Goal: Transaction & Acquisition: Purchase product/service

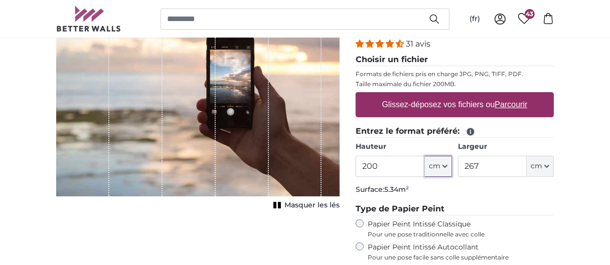
click at [443, 165] on icon "button" at bounding box center [445, 166] width 4 height 2
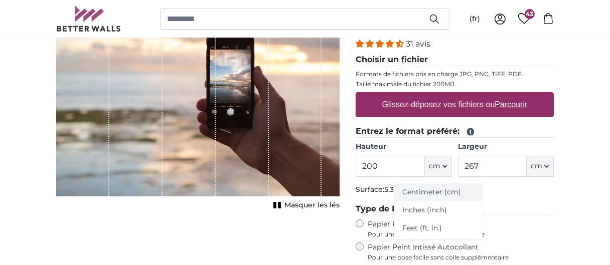
click at [433, 190] on link "Centimeter (cm)" at bounding box center [438, 193] width 88 height 18
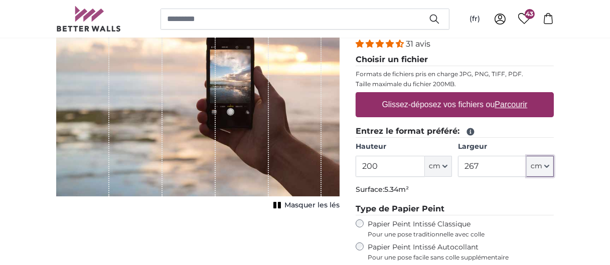
click at [544, 166] on icon "button" at bounding box center [546, 166] width 5 height 5
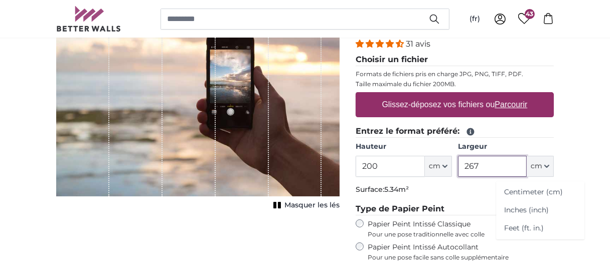
click at [487, 162] on input "267" at bounding box center [492, 166] width 69 height 21
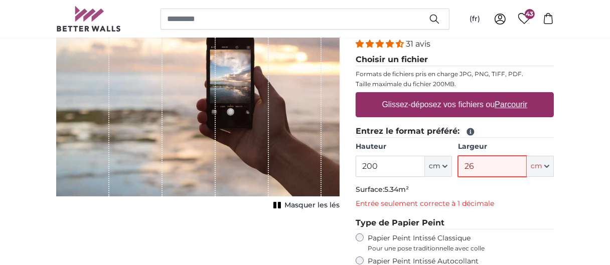
type input "2"
type input ""300"
click at [446, 167] on icon "button" at bounding box center [444, 166] width 5 height 5
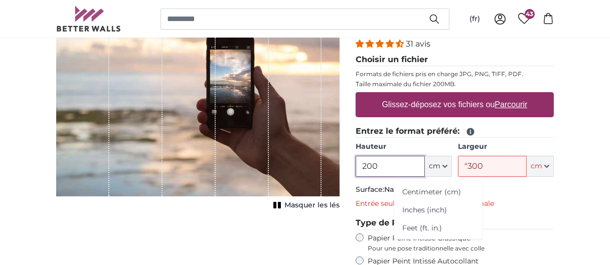
click at [378, 162] on input "200" at bounding box center [390, 166] width 69 height 21
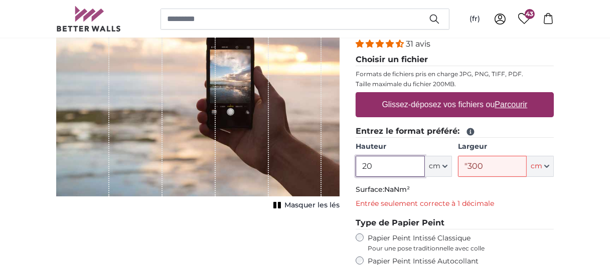
type input "2"
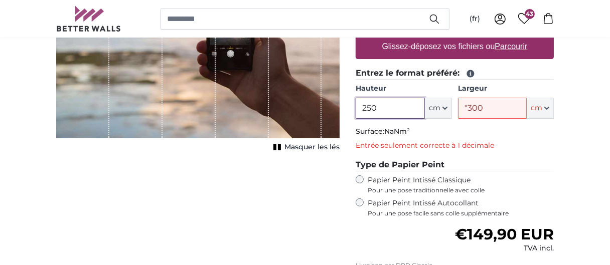
scroll to position [146, 0]
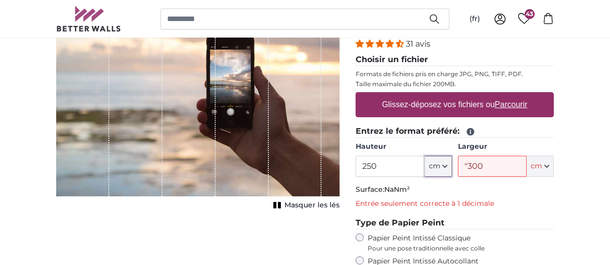
click at [446, 164] on icon "button" at bounding box center [444, 166] width 5 height 5
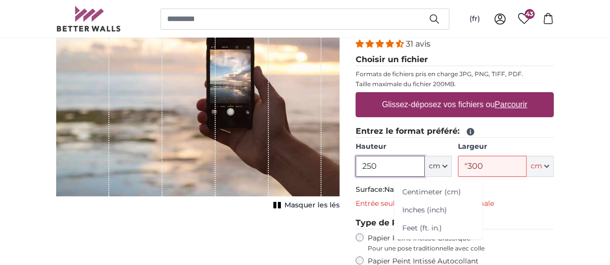
click at [379, 162] on input "250" at bounding box center [390, 166] width 69 height 21
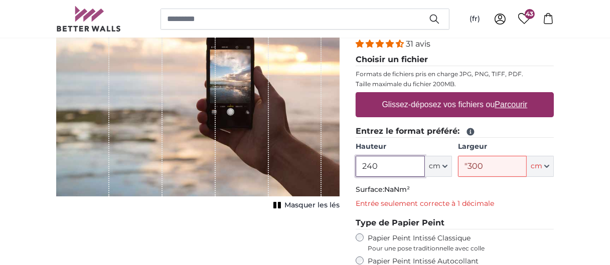
type input "240"
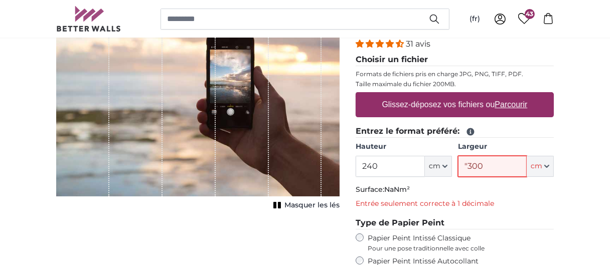
drag, startPoint x: 484, startPoint y: 162, endPoint x: 490, endPoint y: 162, distance: 6.0
click at [485, 162] on input ""300" at bounding box center [492, 166] width 69 height 21
type input """
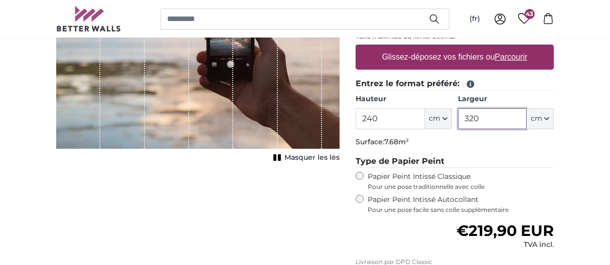
scroll to position [197, 0]
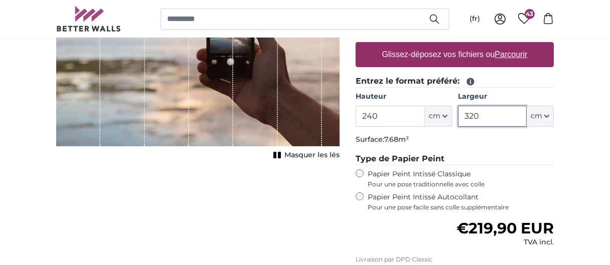
type input "320"
click at [510, 53] on u "Parcourir" at bounding box center [511, 54] width 33 height 9
click at [510, 45] on input "Glissez-déposez vos fichiers ou Parcourir" at bounding box center [455, 43] width 198 height 3
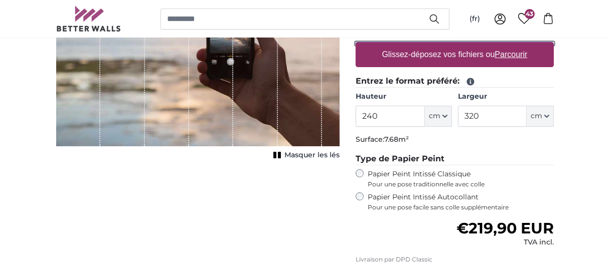
type input "**********"
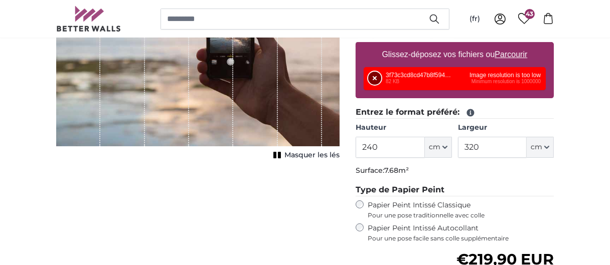
click at [371, 76] on button "Supprimer" at bounding box center [374, 78] width 13 height 13
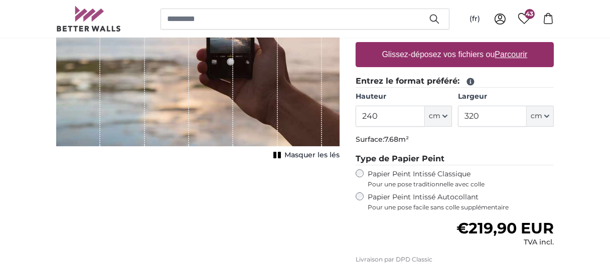
click at [507, 52] on u "Parcourir" at bounding box center [511, 54] width 33 height 9
click at [507, 45] on input "Glissez-déposez vos fichiers ou Parcourir" at bounding box center [455, 43] width 198 height 3
type input "**********"
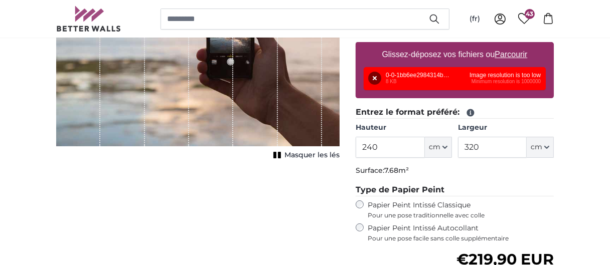
click at [507, 53] on u "Parcourir" at bounding box center [511, 54] width 33 height 9
click at [507, 45] on input "Glissez-déposez vos fichiers ou Parcourir" at bounding box center [455, 43] width 198 height 3
click at [375, 76] on button "Supprimer" at bounding box center [374, 78] width 13 height 13
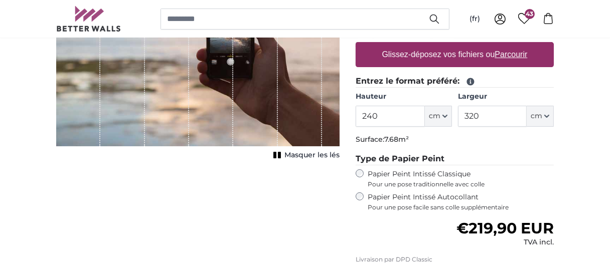
click at [463, 54] on label "Glissez-déposez vos fichiers ou Parcourir" at bounding box center [454, 55] width 153 height 20
click at [463, 45] on input "Glissez-déposez vos fichiers ou Parcourir" at bounding box center [455, 43] width 198 height 3
type input "**********"
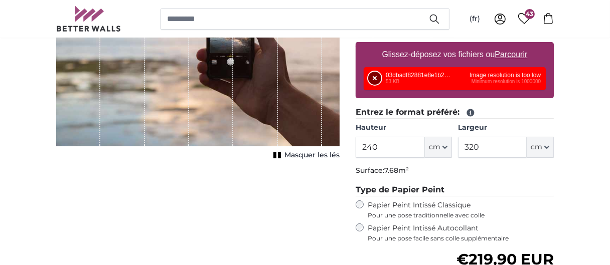
click at [375, 76] on button "Supprimer" at bounding box center [374, 78] width 13 height 13
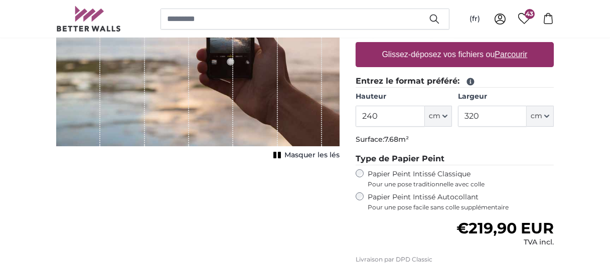
click at [529, 17] on span "43" at bounding box center [530, 14] width 10 height 10
